Goal: Check status: Check status

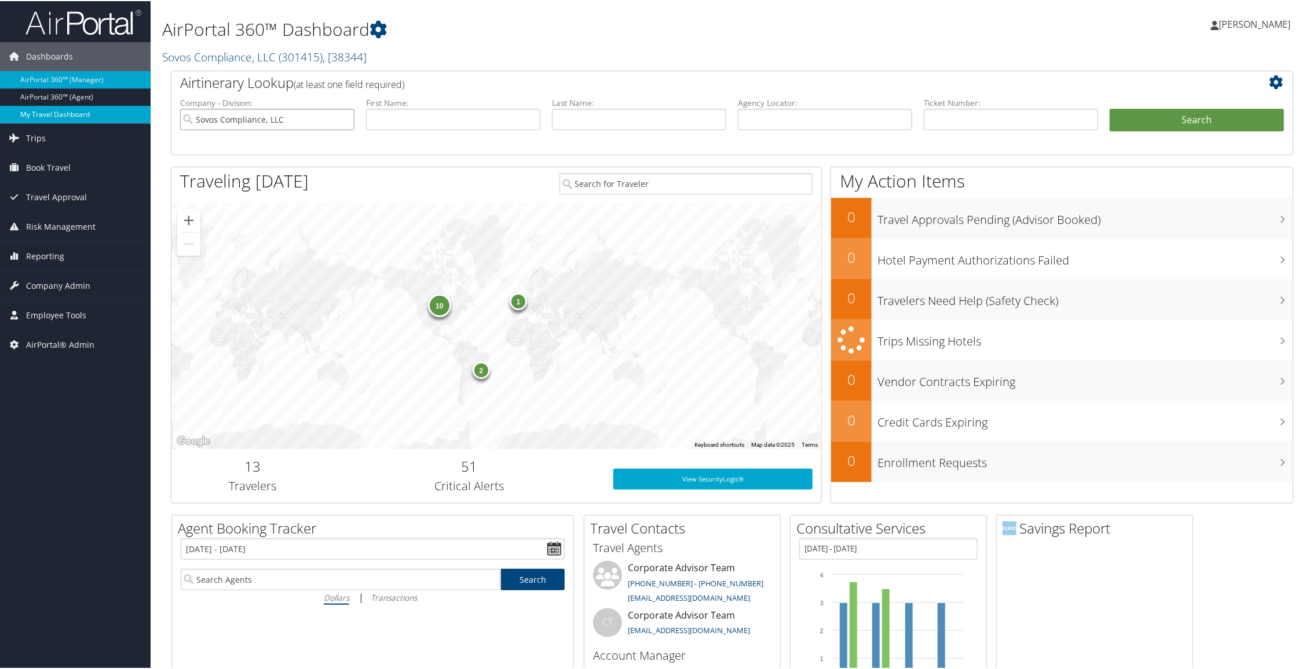
drag, startPoint x: 305, startPoint y: 122, endPoint x: 0, endPoint y: 105, distance: 305.1
click at [951, 116] on input "text" at bounding box center [1011, 118] width 174 height 21
paste input "0167272215256"
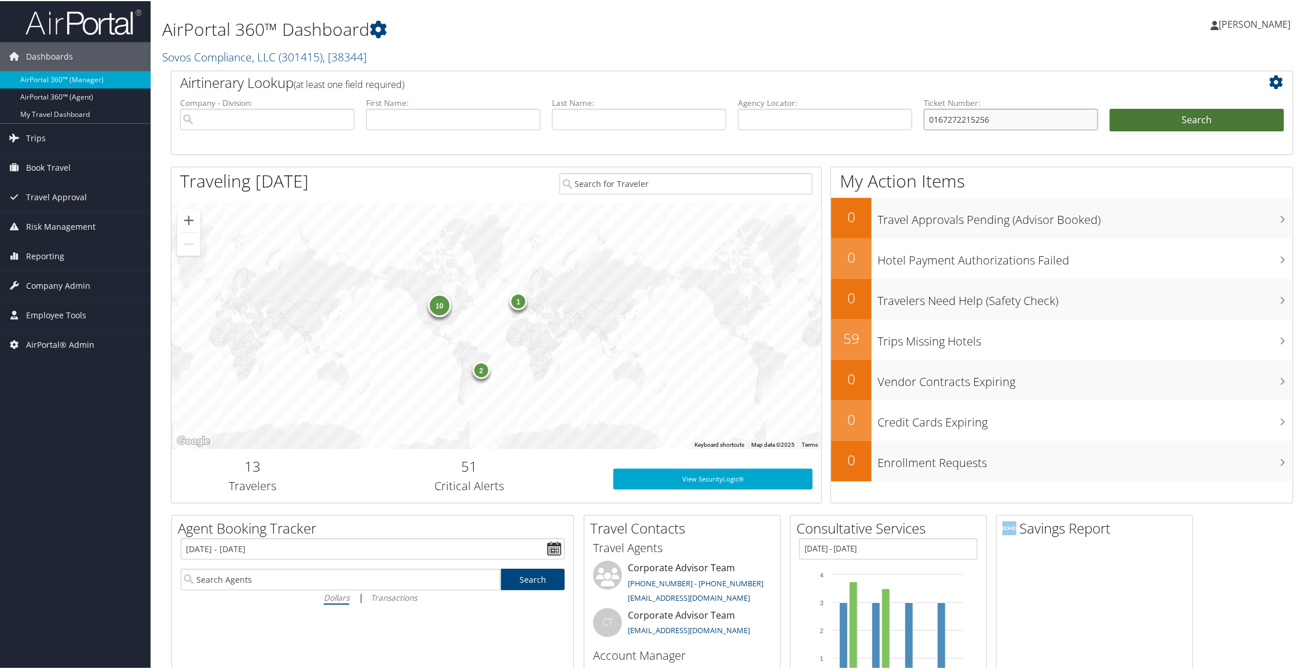
type input "0167272215256"
click at [1198, 111] on button "Search" at bounding box center [1197, 119] width 174 height 23
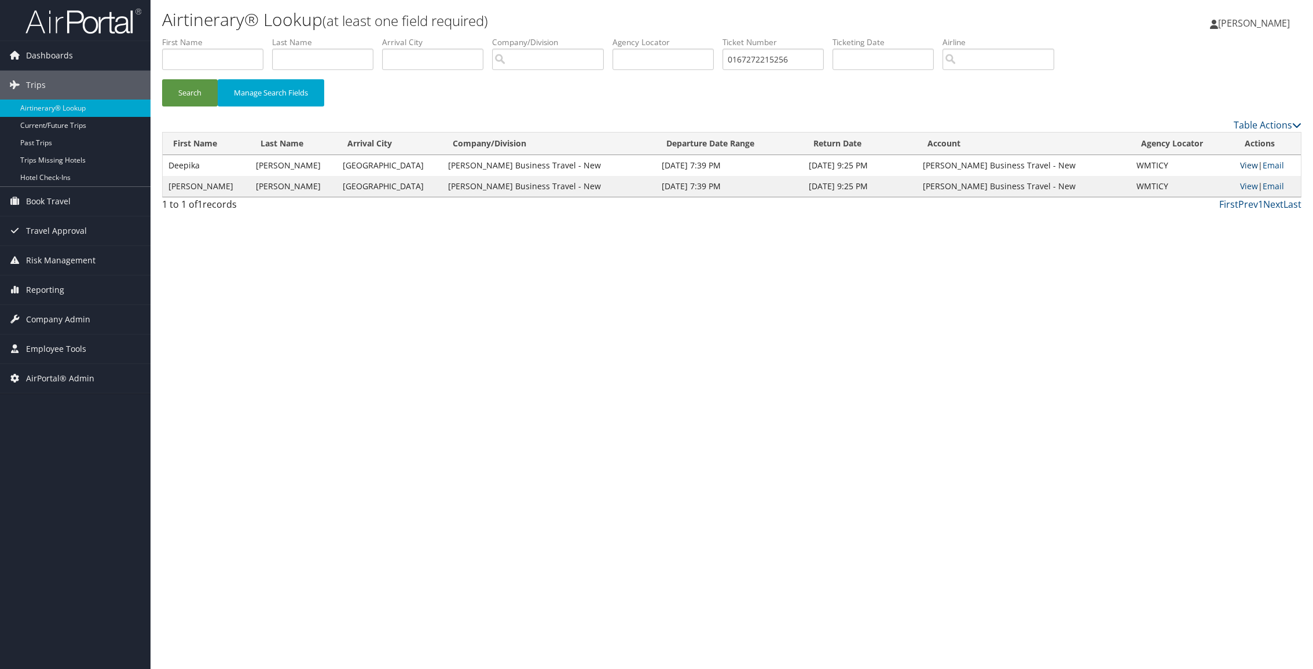
click at [1249, 164] on link "View" at bounding box center [1249, 165] width 18 height 11
click at [70, 107] on link "Airtinerary® Lookup" at bounding box center [75, 108] width 151 height 17
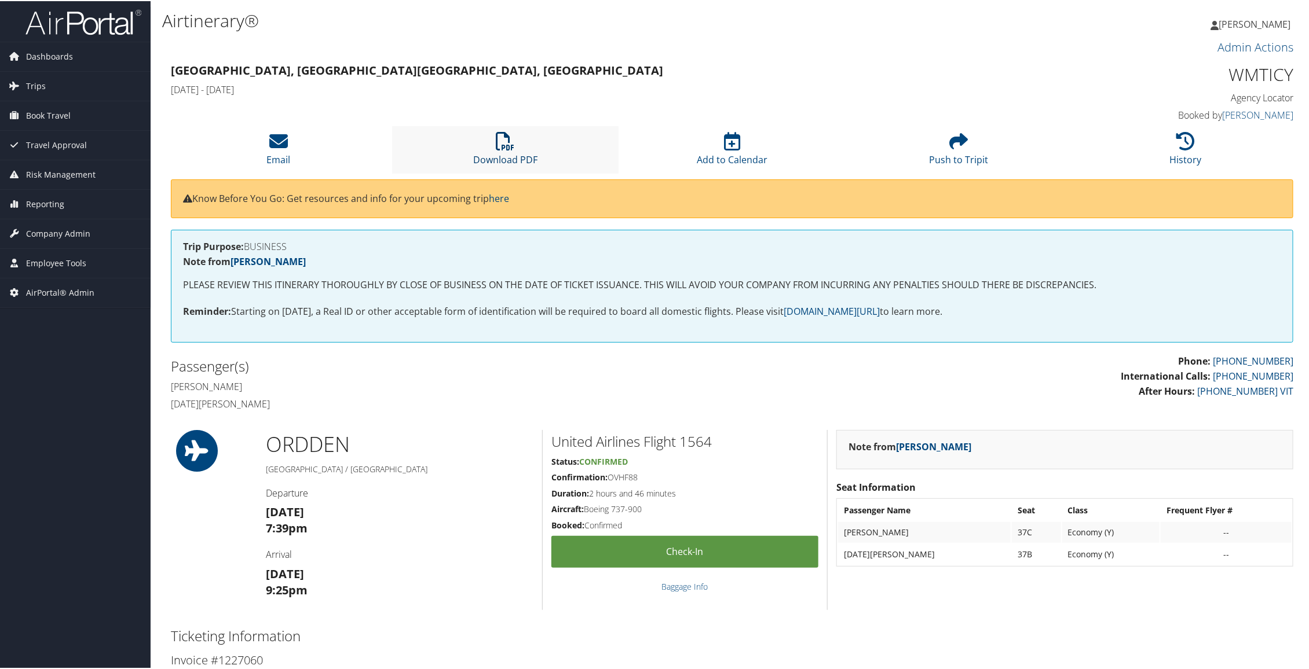
click at [500, 149] on icon at bounding box center [505, 140] width 19 height 19
click at [679, 380] on h4 "[PERSON_NAME]" at bounding box center [447, 385] width 552 height 13
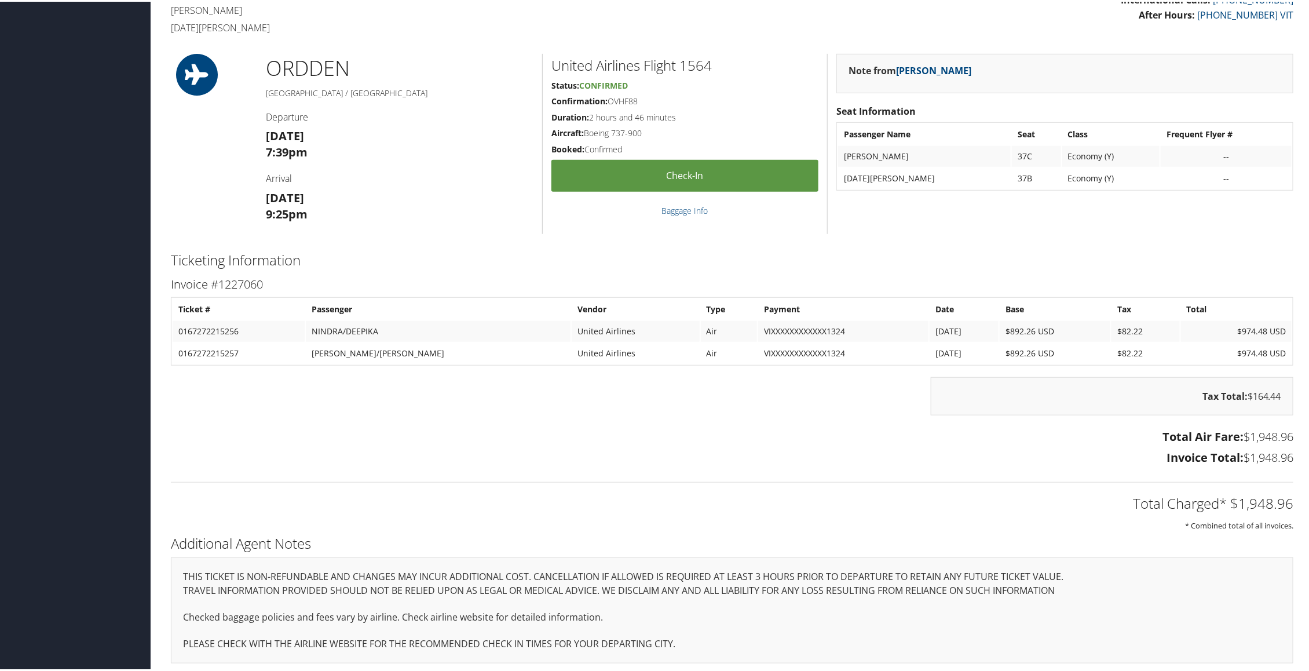
scroll to position [376, 0]
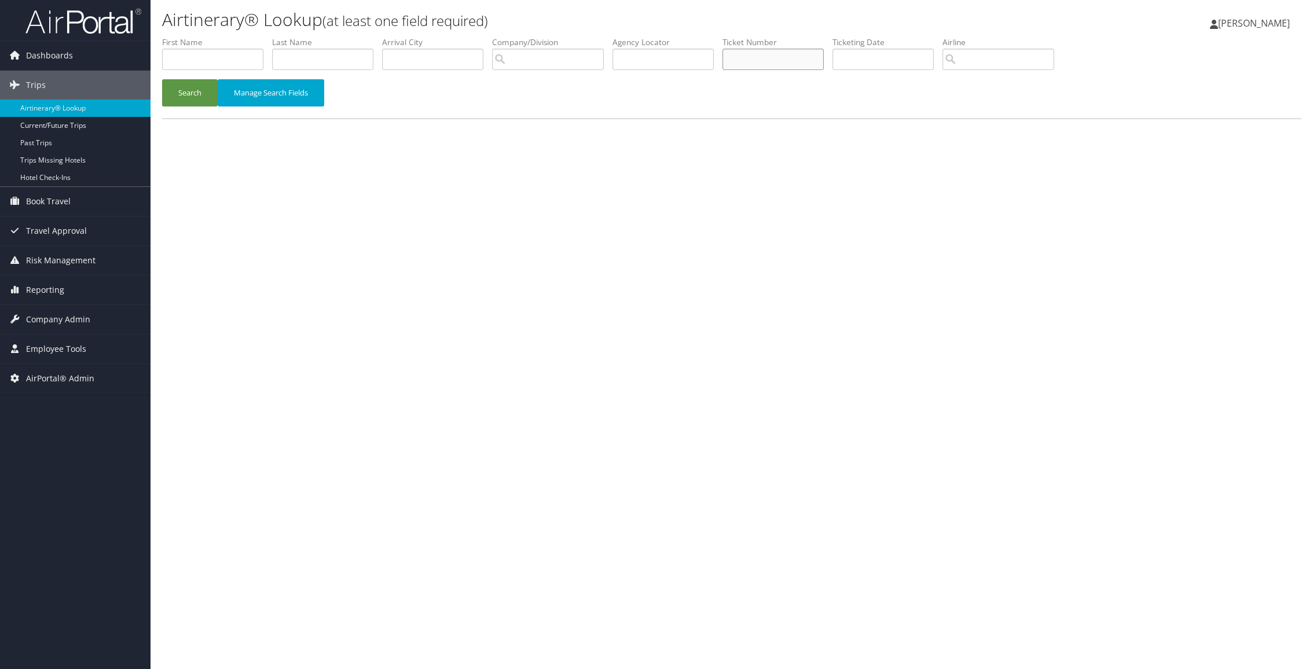
click at [761, 58] on input "text" at bounding box center [773, 59] width 101 height 21
paste input "0167272215280"
type input "0167272215280"
click at [188, 91] on button "Search" at bounding box center [190, 92] width 56 height 27
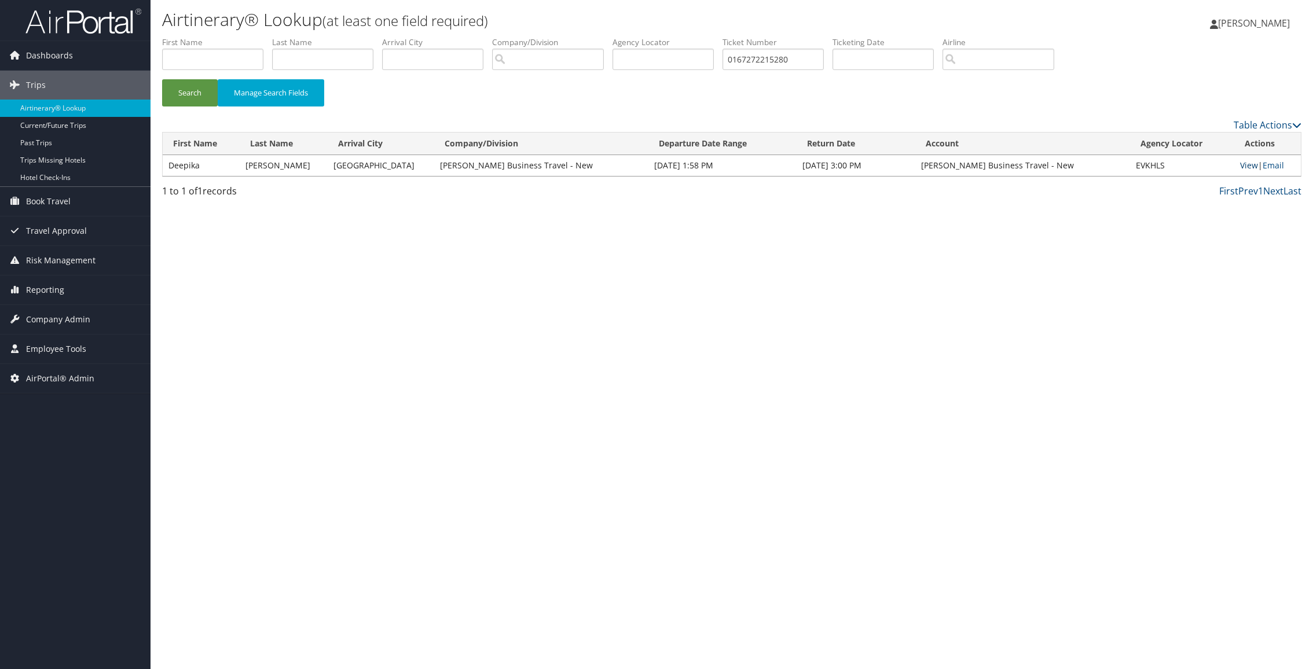
click at [1250, 163] on link "View" at bounding box center [1249, 165] width 18 height 11
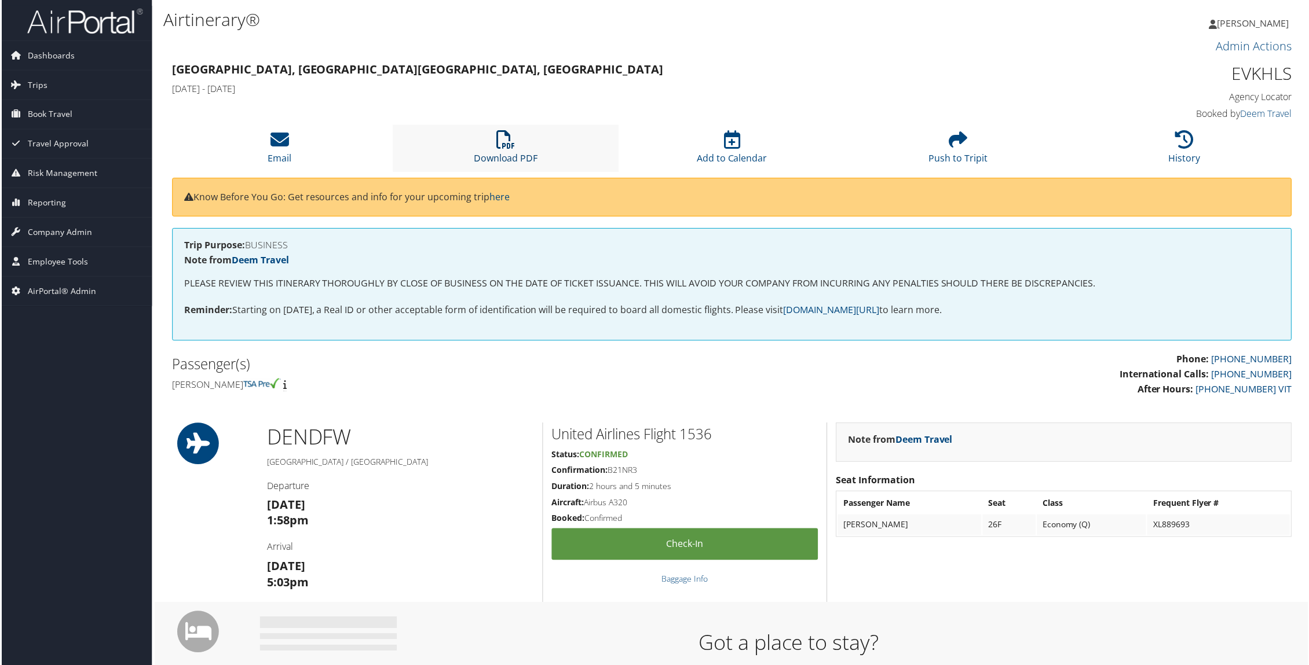
click at [512, 148] on icon at bounding box center [505, 140] width 19 height 19
